Goal: Transaction & Acquisition: Download file/media

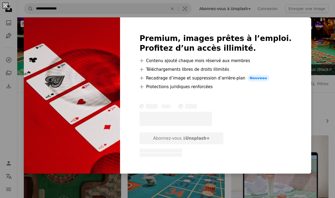
scroll to position [637, 0]
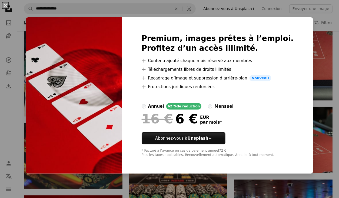
click at [306, 62] on div "An X shape Premium, images prêtes à l’emploi. Profitez d’un accès illimité. A p…" at bounding box center [169, 99] width 339 height 198
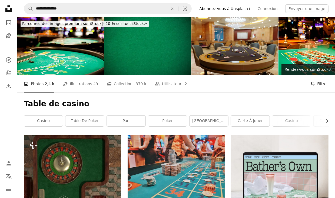
click at [328, 83] on button "Filters Filtres" at bounding box center [319, 83] width 18 height 17
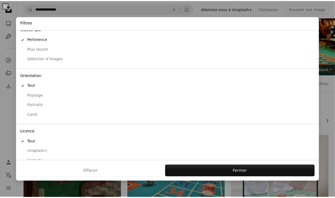
scroll to position [17, 0]
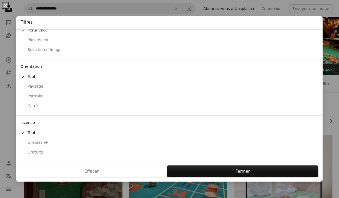
click at [40, 151] on div "Gratuite" at bounding box center [170, 151] width 298 height 5
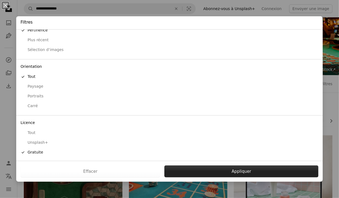
click at [195, 166] on button "Appliquer" at bounding box center [242, 171] width 154 height 12
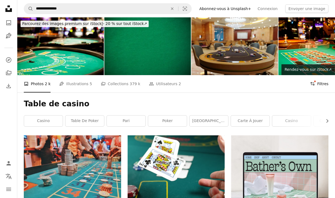
click at [318, 85] on button "Filters Filtres" at bounding box center [319, 83] width 18 height 17
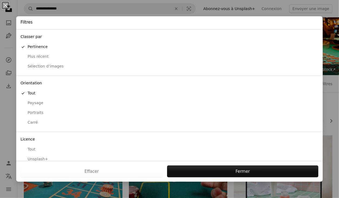
click at [41, 113] on div "Portraits" at bounding box center [170, 112] width 298 height 5
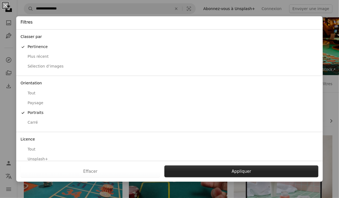
click at [193, 168] on button "Appliquer" at bounding box center [242, 171] width 154 height 12
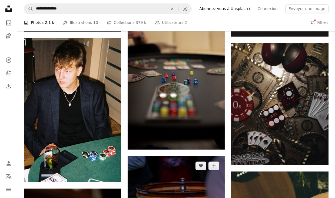
scroll to position [844, 0]
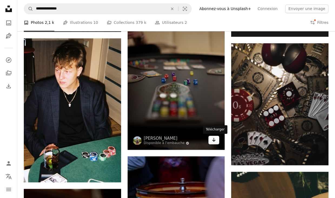
click at [215, 141] on icon "Arrow pointing down" at bounding box center [214, 139] width 4 height 6
